Goal: Navigation & Orientation: Find specific page/section

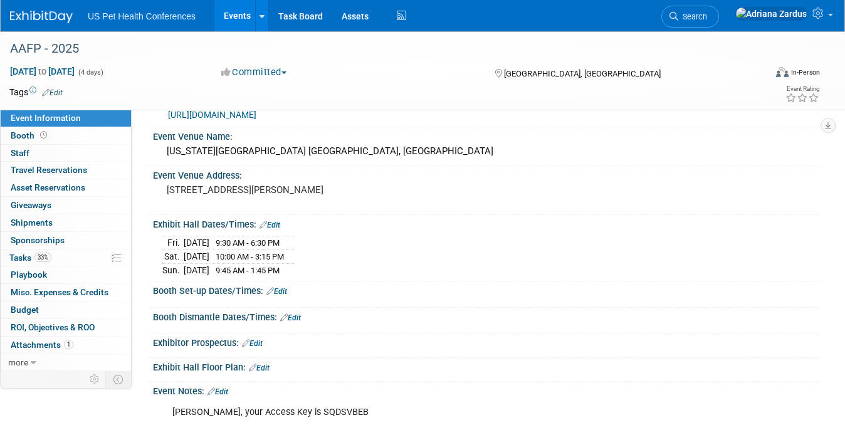
scroll to position [34, 0]
click at [243, 13] on link "Events" at bounding box center [237, 15] width 46 height 31
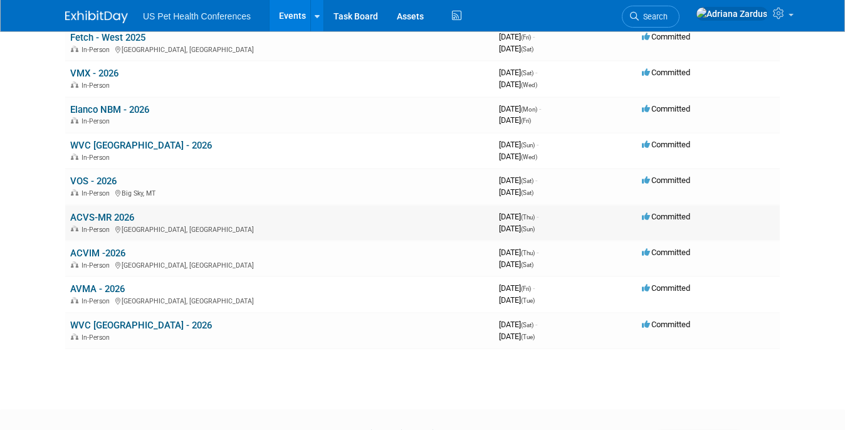
scroll to position [754, 0]
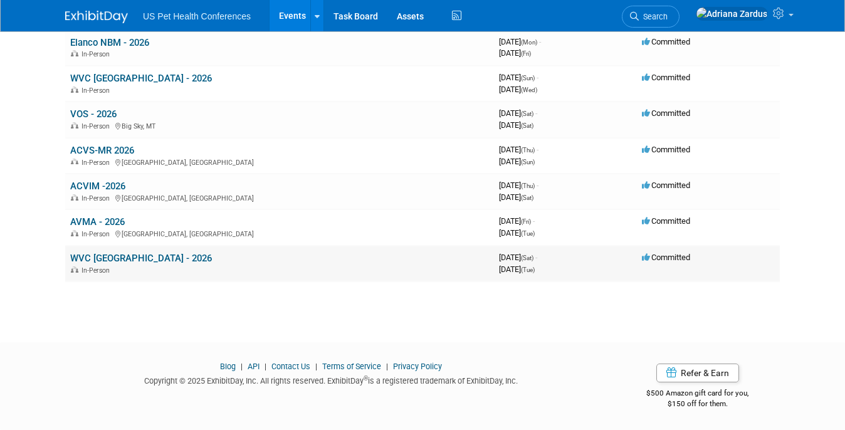
click at [95, 254] on link "WVC Nashville - 2026" at bounding box center [141, 258] width 142 height 11
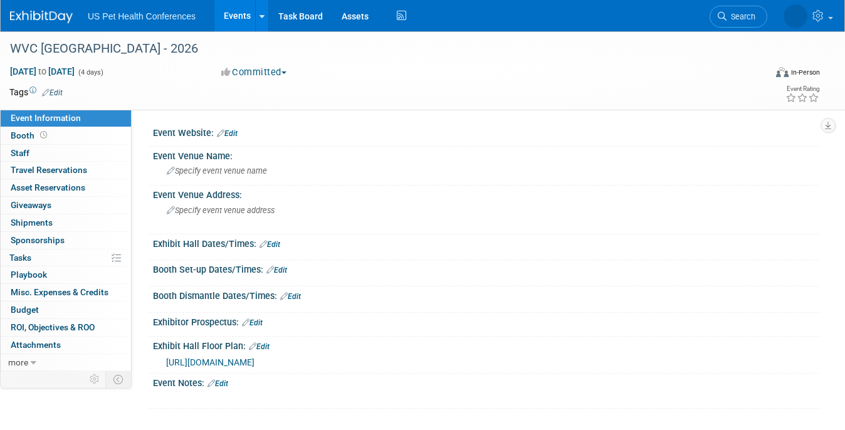
click at [230, 363] on span "https://maps.goeshow.com/vg/nashville/2026" at bounding box center [210, 362] width 88 height 10
